Goal: Information Seeking & Learning: Learn about a topic

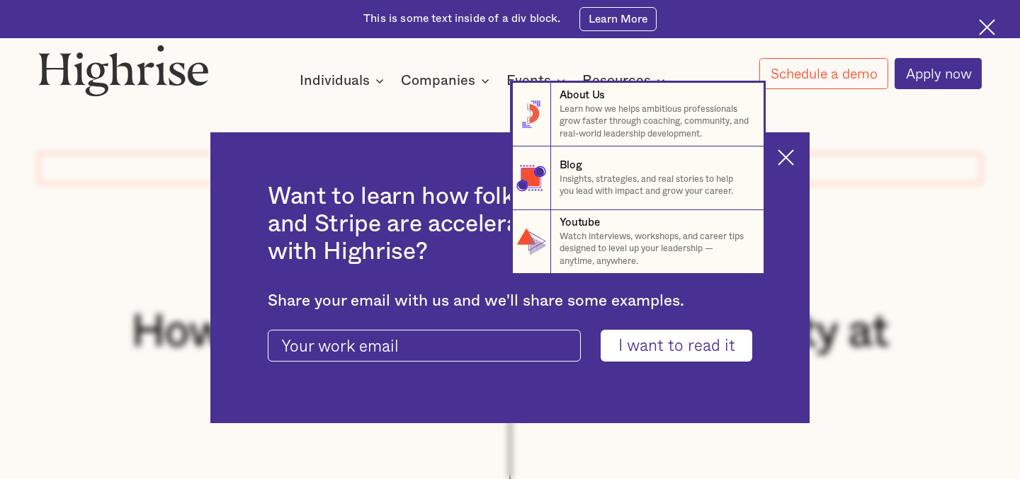
click at [786, 157] on nav "8 About Us Learn how we helps ambitious professionals grow faster through coach…" at bounding box center [510, 178] width 1020 height 191
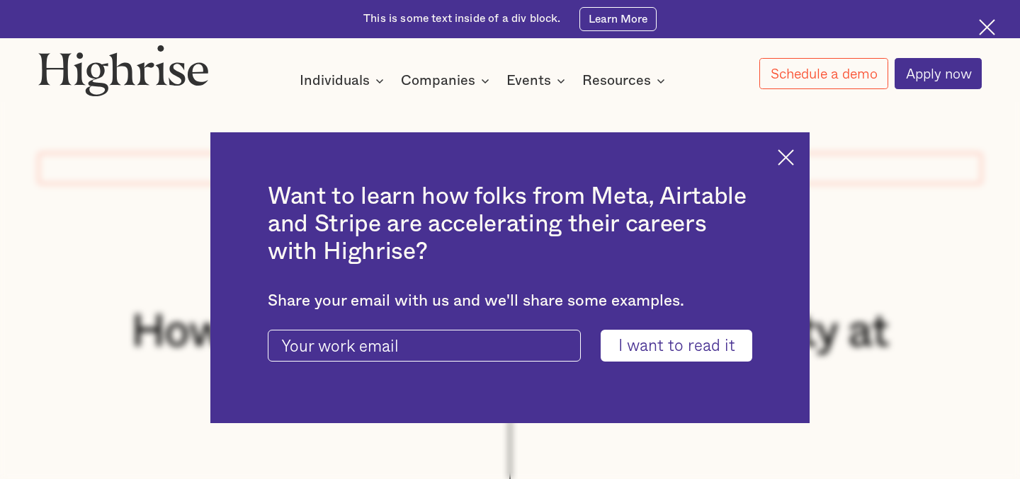
click at [782, 155] on img at bounding box center [785, 157] width 16 height 16
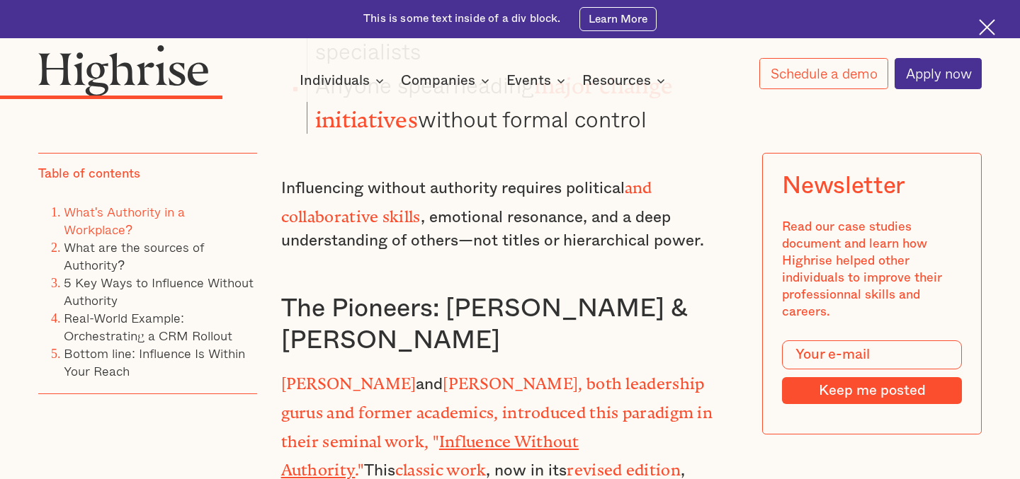
scroll to position [4399, 0]
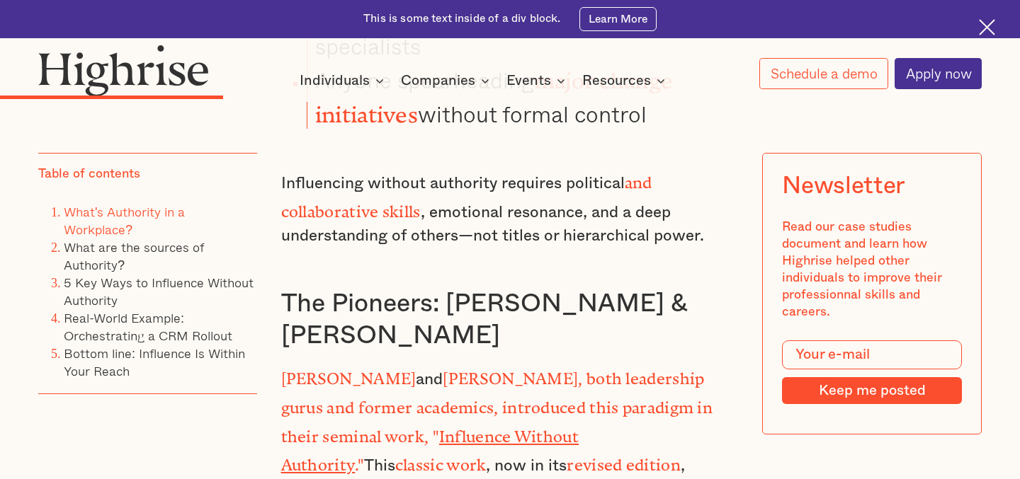
click at [522, 428] on strong "Influence Without Authority" at bounding box center [429, 448] width 297 height 40
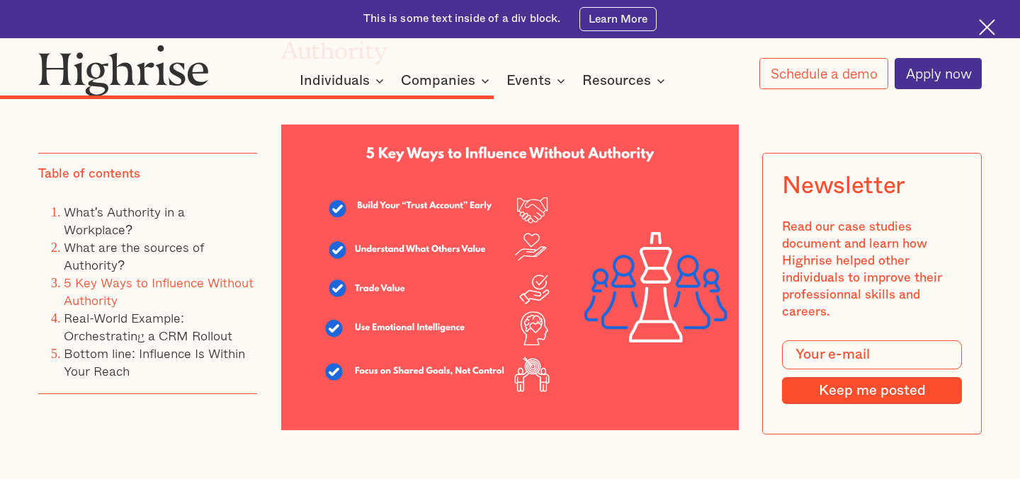
scroll to position [8221, 0]
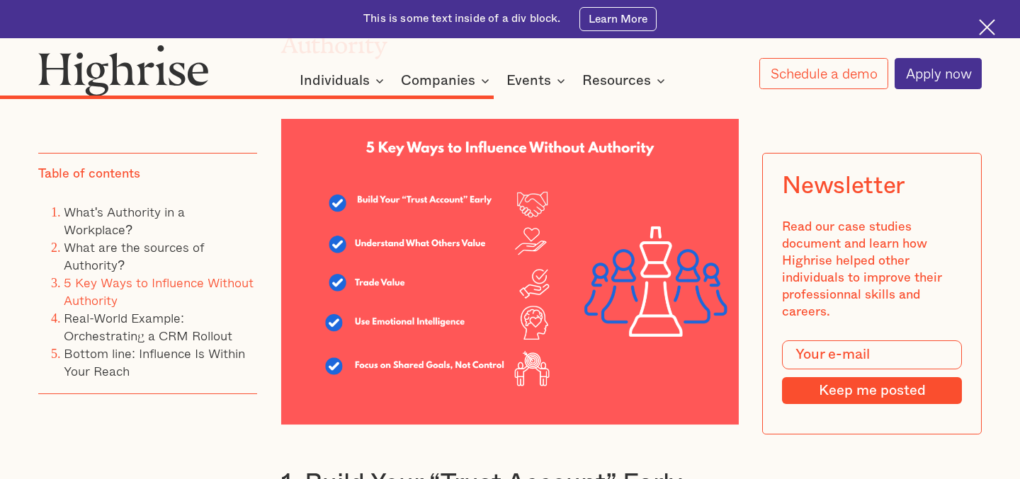
drag, startPoint x: 421, startPoint y: 220, endPoint x: 433, endPoint y: 300, distance: 80.9
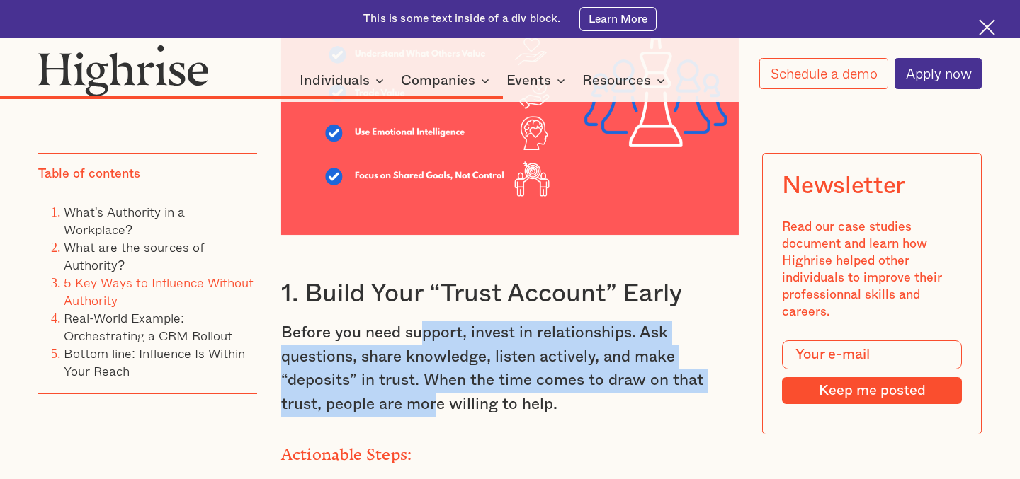
scroll to position [8414, 0]
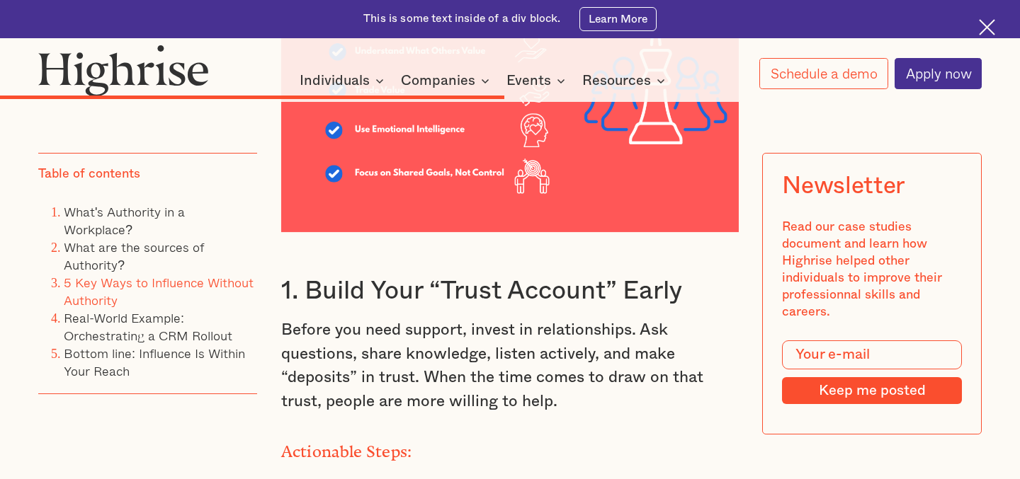
drag, startPoint x: 491, startPoint y: 183, endPoint x: 506, endPoint y: 269, distance: 87.8
drag, startPoint x: 581, startPoint y: 312, endPoint x: 590, endPoint y: 384, distance: 72.7
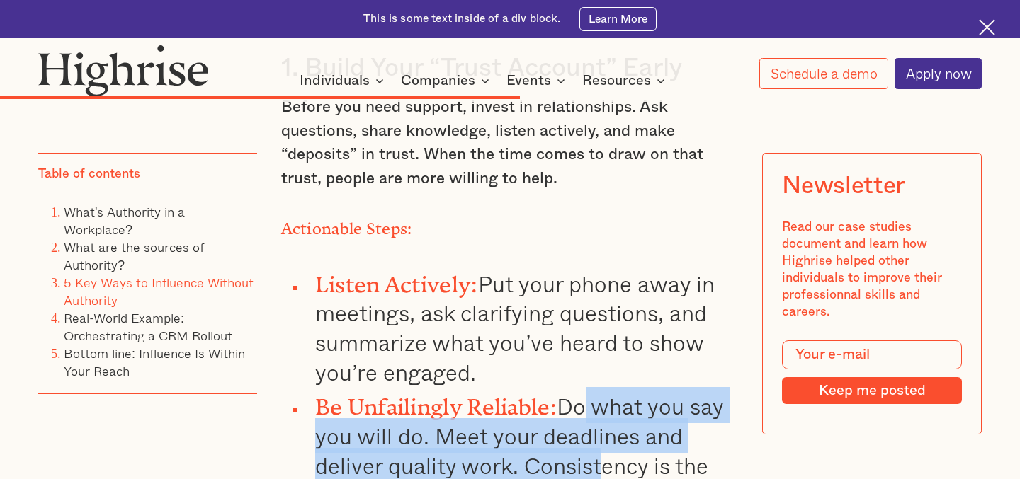
scroll to position [8640, 0]
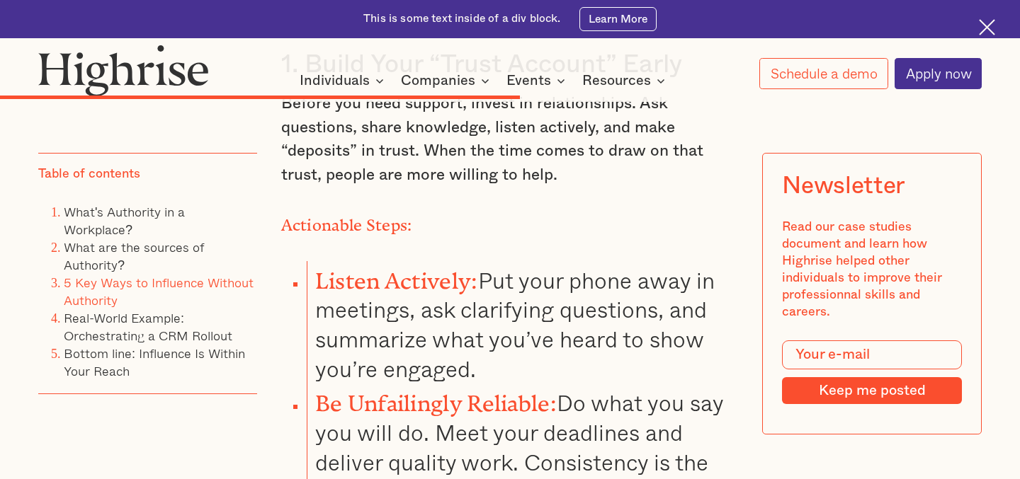
drag, startPoint x: 593, startPoint y: 230, endPoint x: 605, endPoint y: 329, distance: 99.9
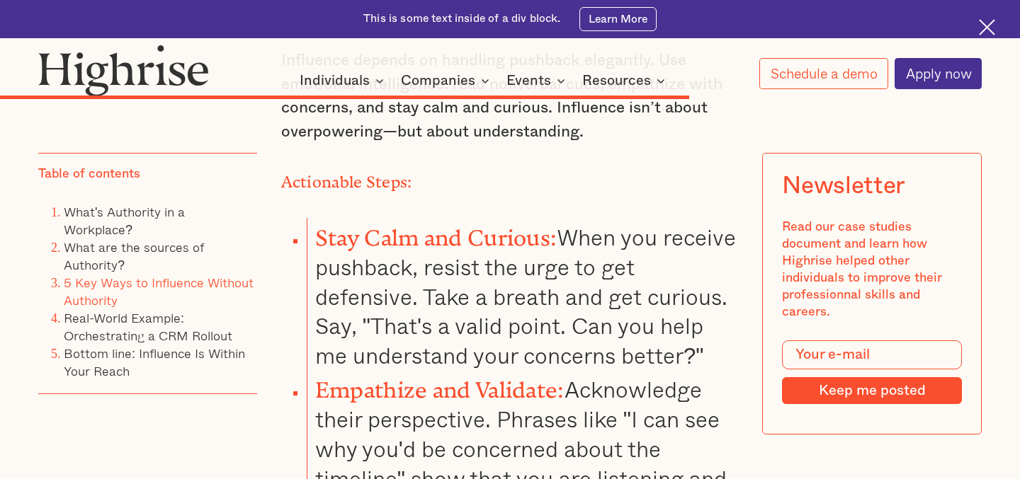
scroll to position [11058, 0]
drag, startPoint x: 474, startPoint y: 189, endPoint x: 544, endPoint y: 329, distance: 155.8
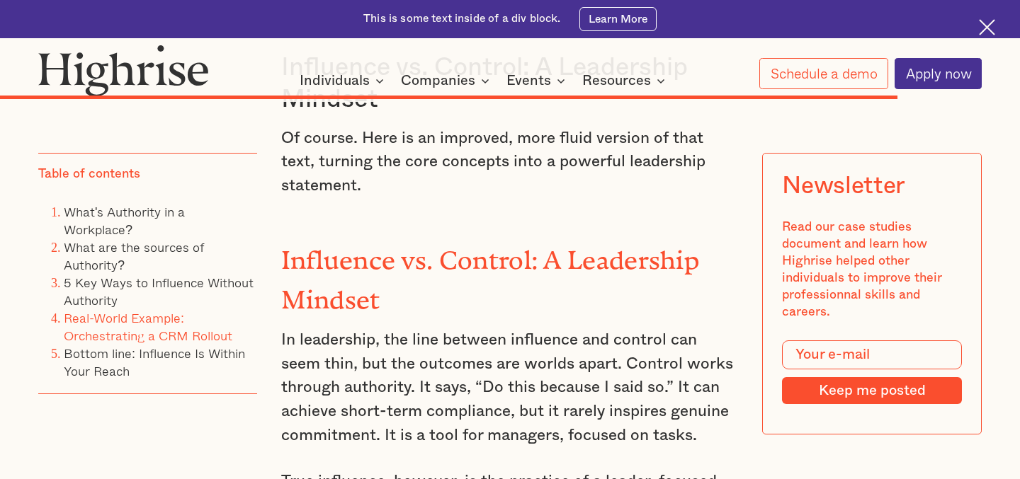
scroll to position [14035, 0]
